Goal: Navigation & Orientation: Find specific page/section

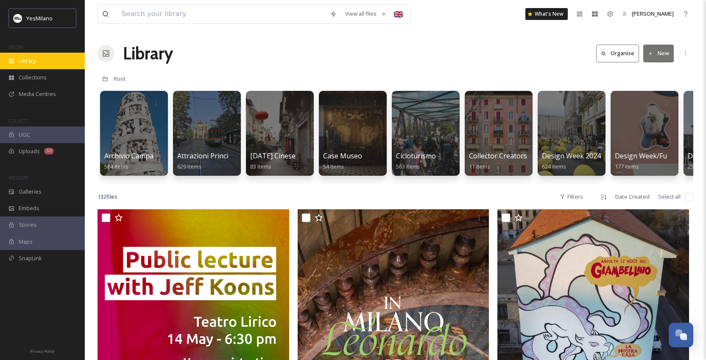
click at [43, 59] on div "Library" at bounding box center [42, 61] width 85 height 17
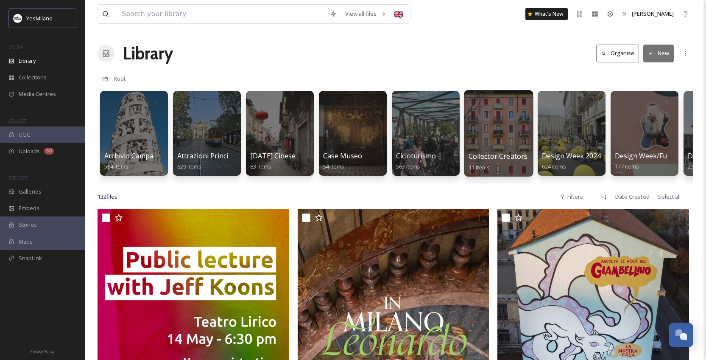
click at [493, 140] on div at bounding box center [498, 133] width 69 height 87
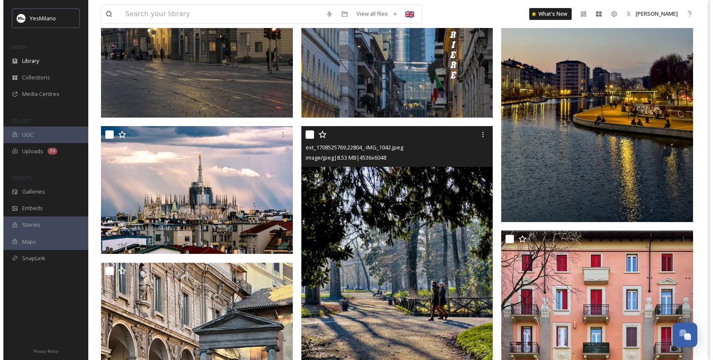
scroll to position [301, 0]
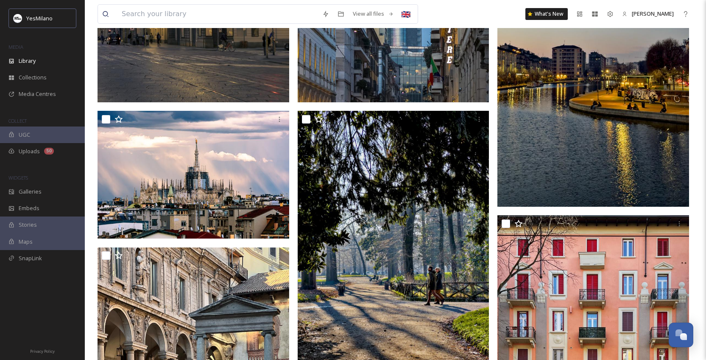
click at [635, 120] on img at bounding box center [594, 78] width 192 height 255
